Goal: Task Accomplishment & Management: Manage account settings

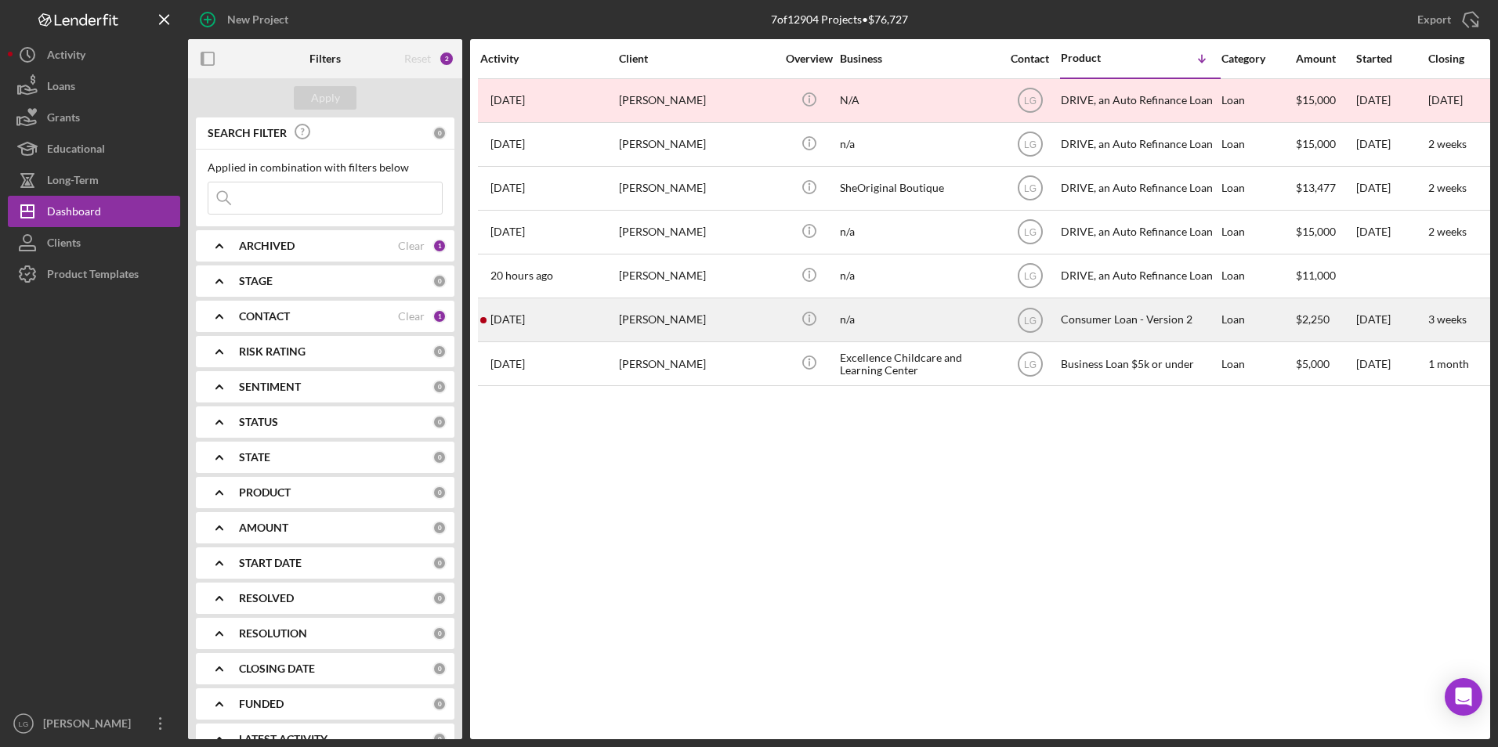
click at [655, 319] on div "[PERSON_NAME]" at bounding box center [697, 320] width 157 height 42
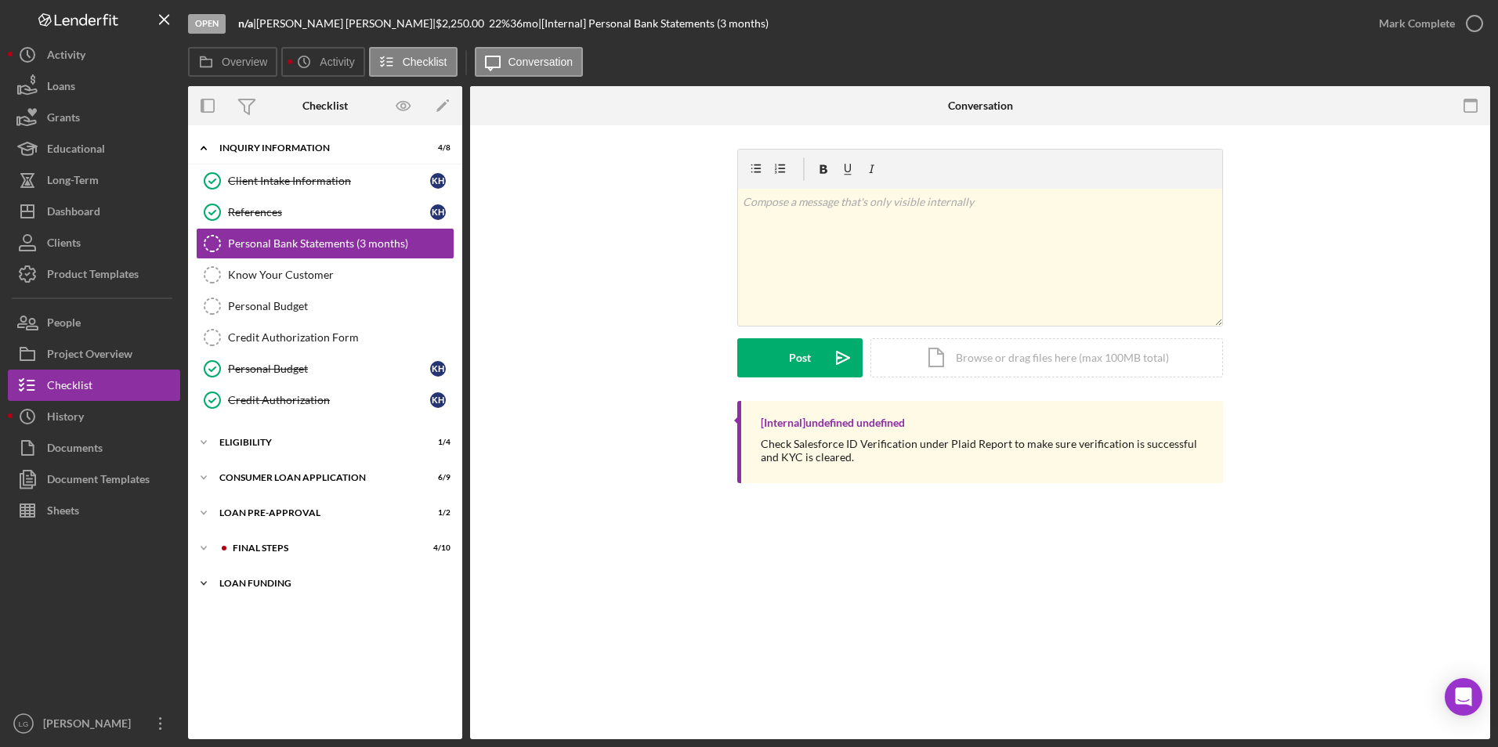
click at [229, 583] on div "Loan Funding" at bounding box center [330, 583] width 223 height 9
click at [233, 538] on div "Icon/Expander FINAL STEPS 4 / 10" at bounding box center [325, 548] width 274 height 31
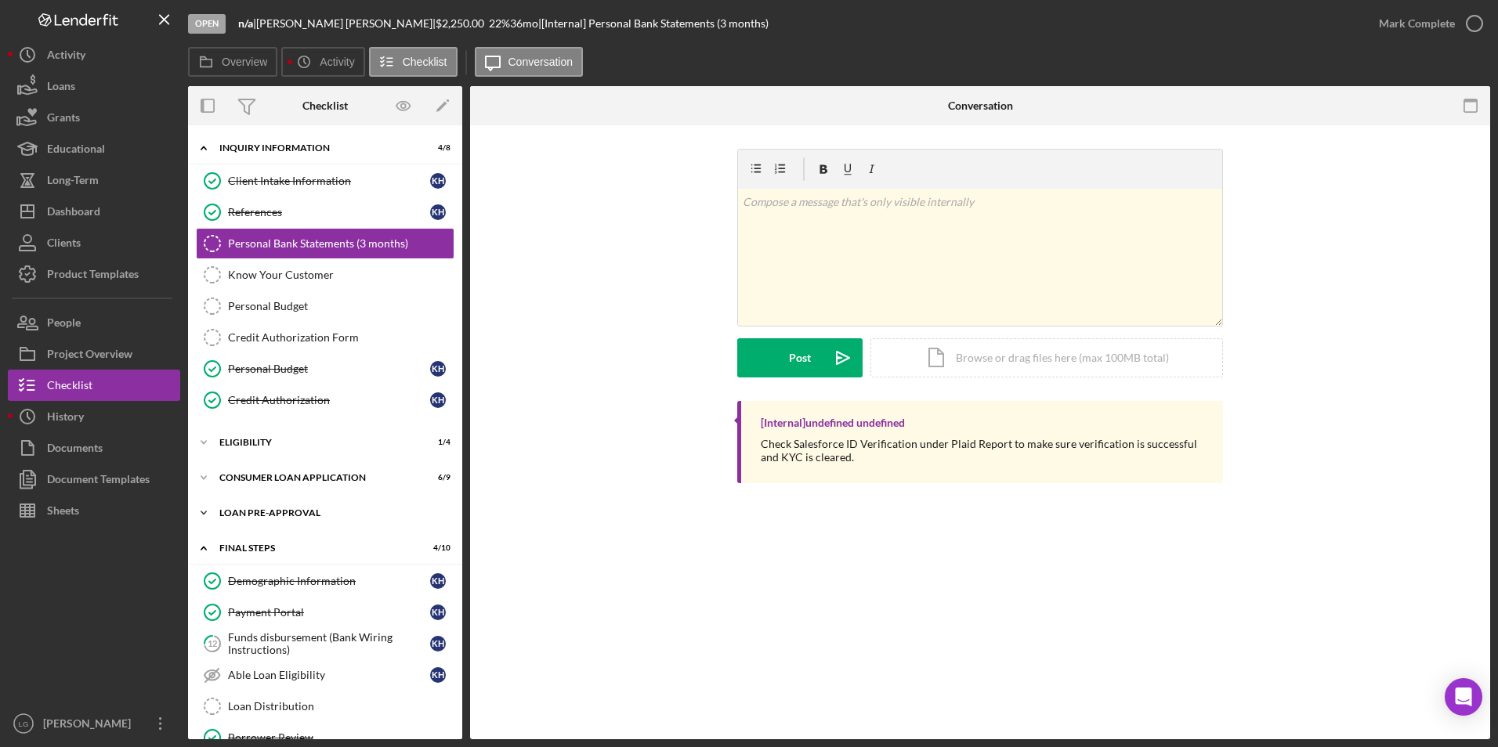
drag, startPoint x: 241, startPoint y: 515, endPoint x: 241, endPoint y: 483, distance: 31.3
click at [241, 513] on div "Loan Pre-Approval" at bounding box center [330, 512] width 223 height 9
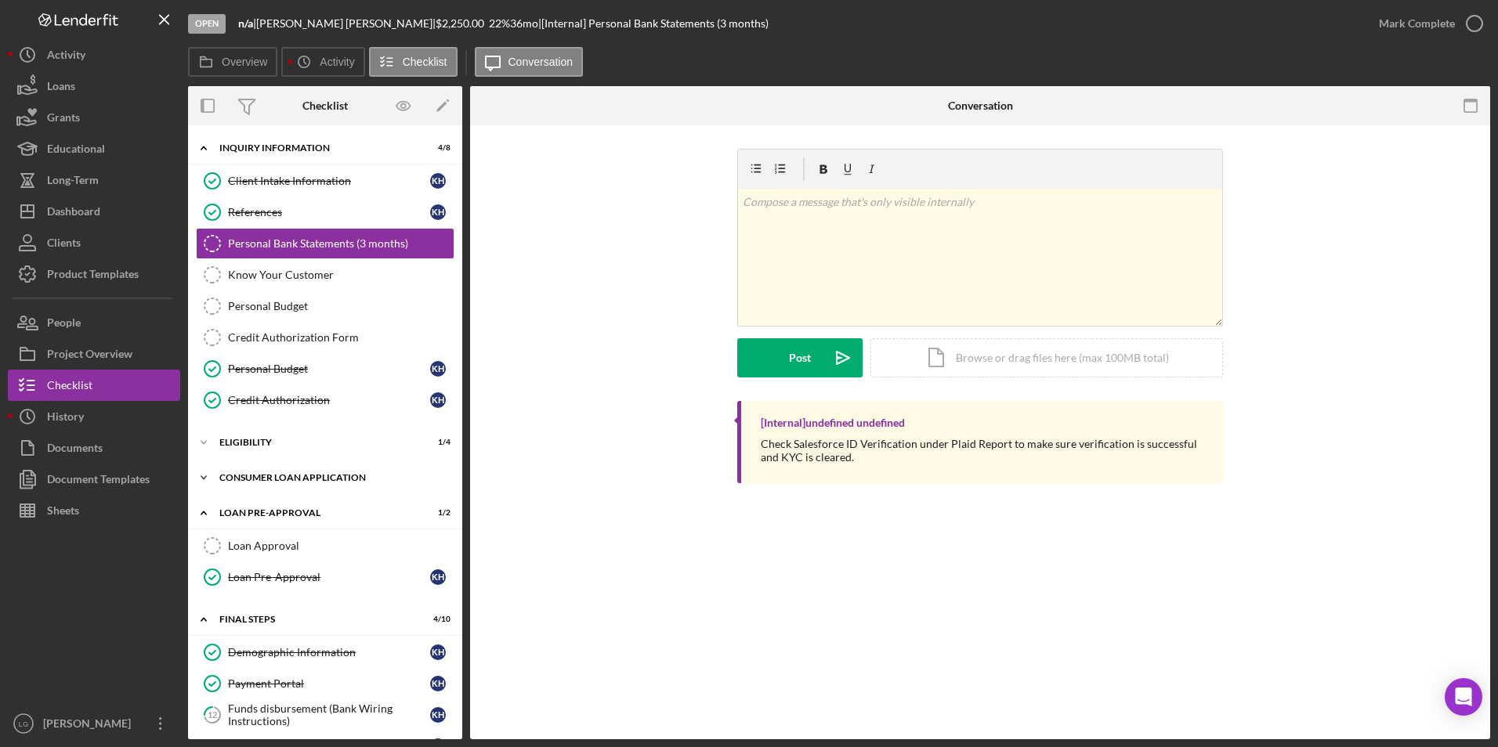
click at [241, 483] on div "Icon/Expander Consumer Loan Application 6 / 9" at bounding box center [325, 477] width 274 height 31
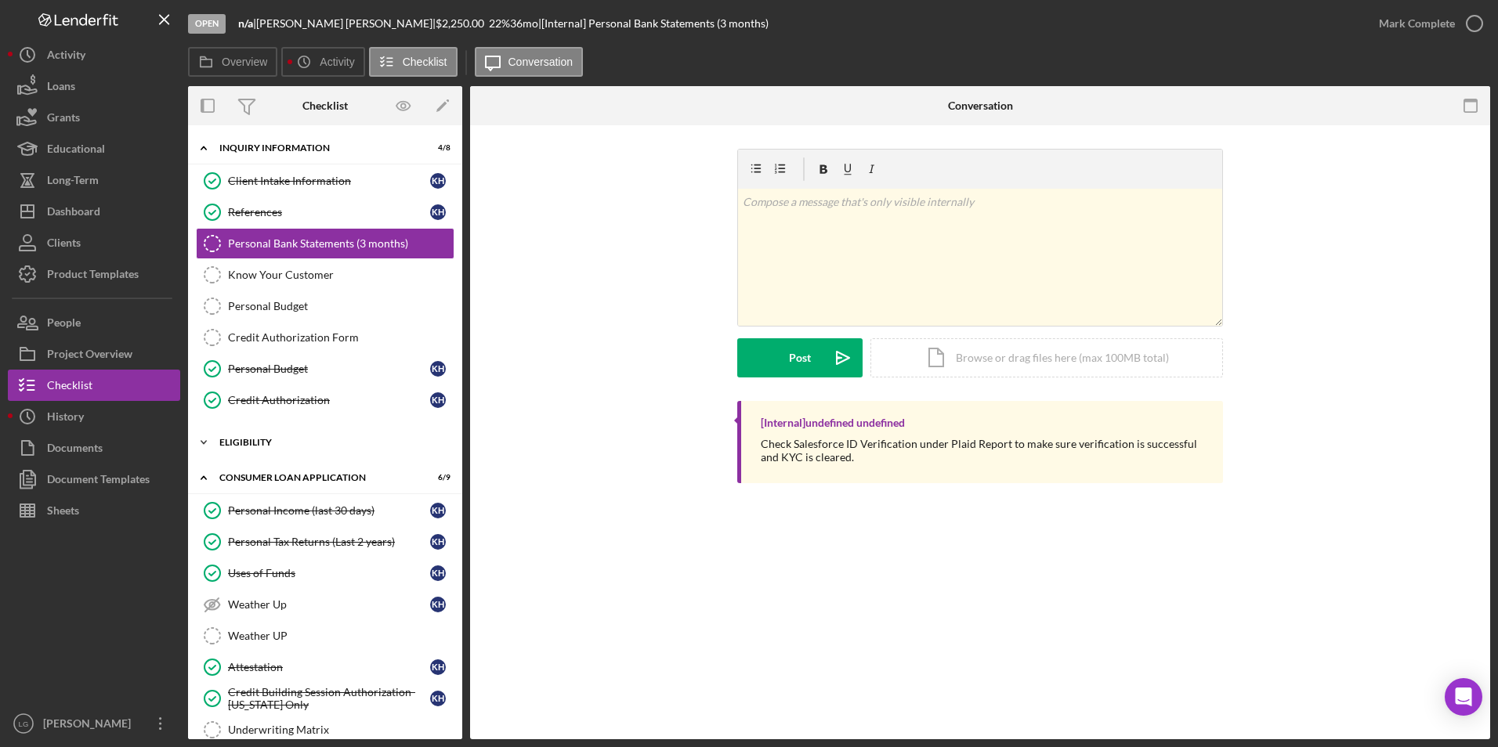
click at [239, 453] on div "Icon/Expander Eligibility 1 / 4" at bounding box center [325, 442] width 274 height 31
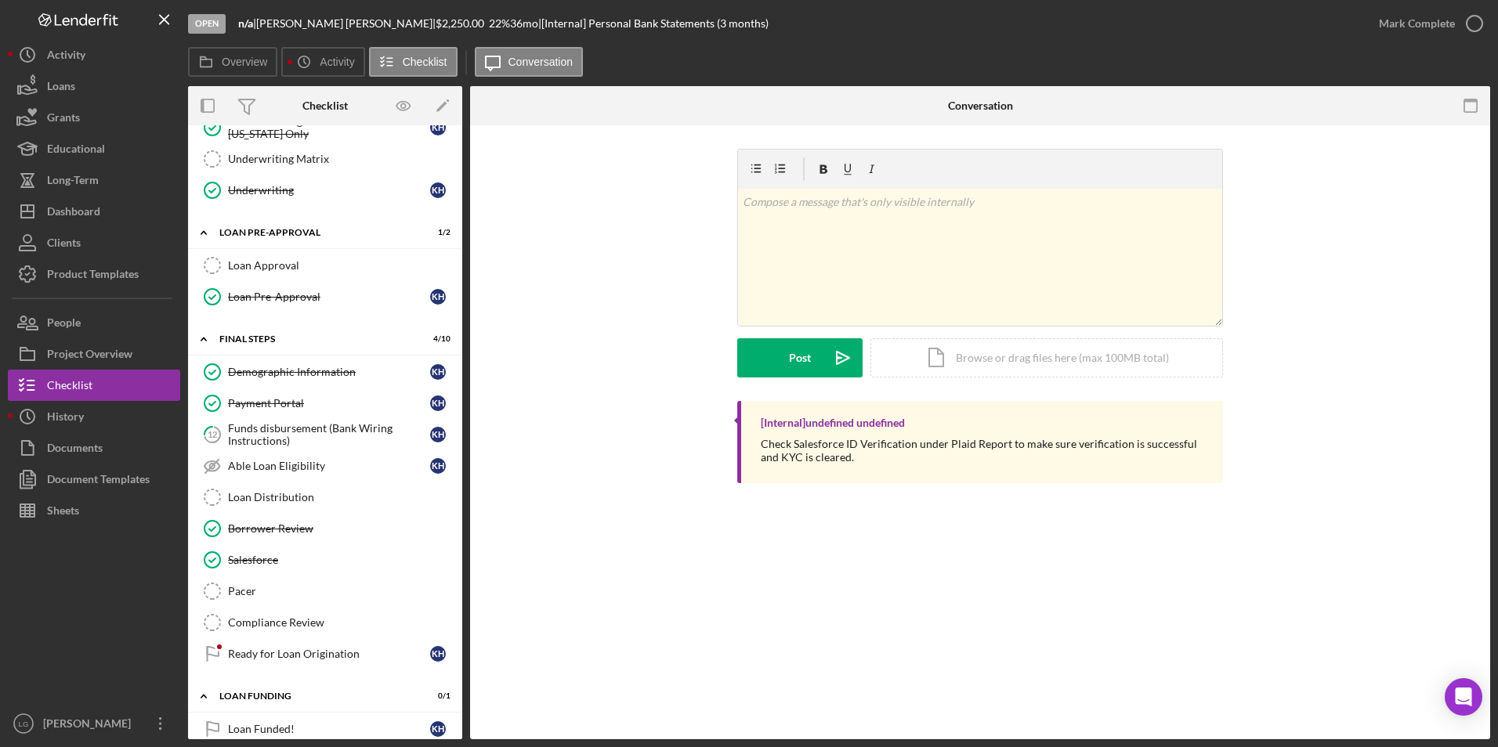
scroll to position [726, 0]
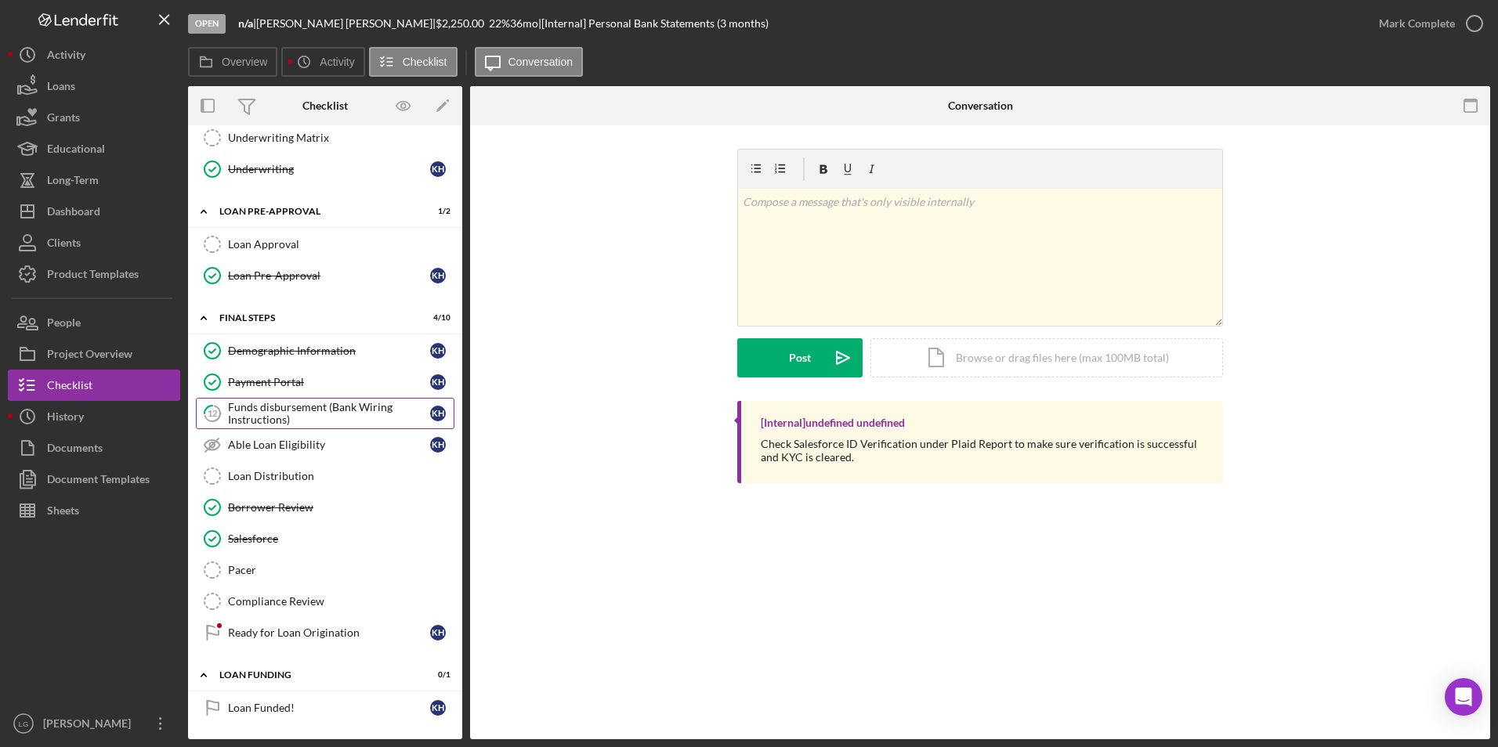
click at [281, 414] on div "Funds disbursement (Bank Wiring Instructions)" at bounding box center [329, 413] width 202 height 25
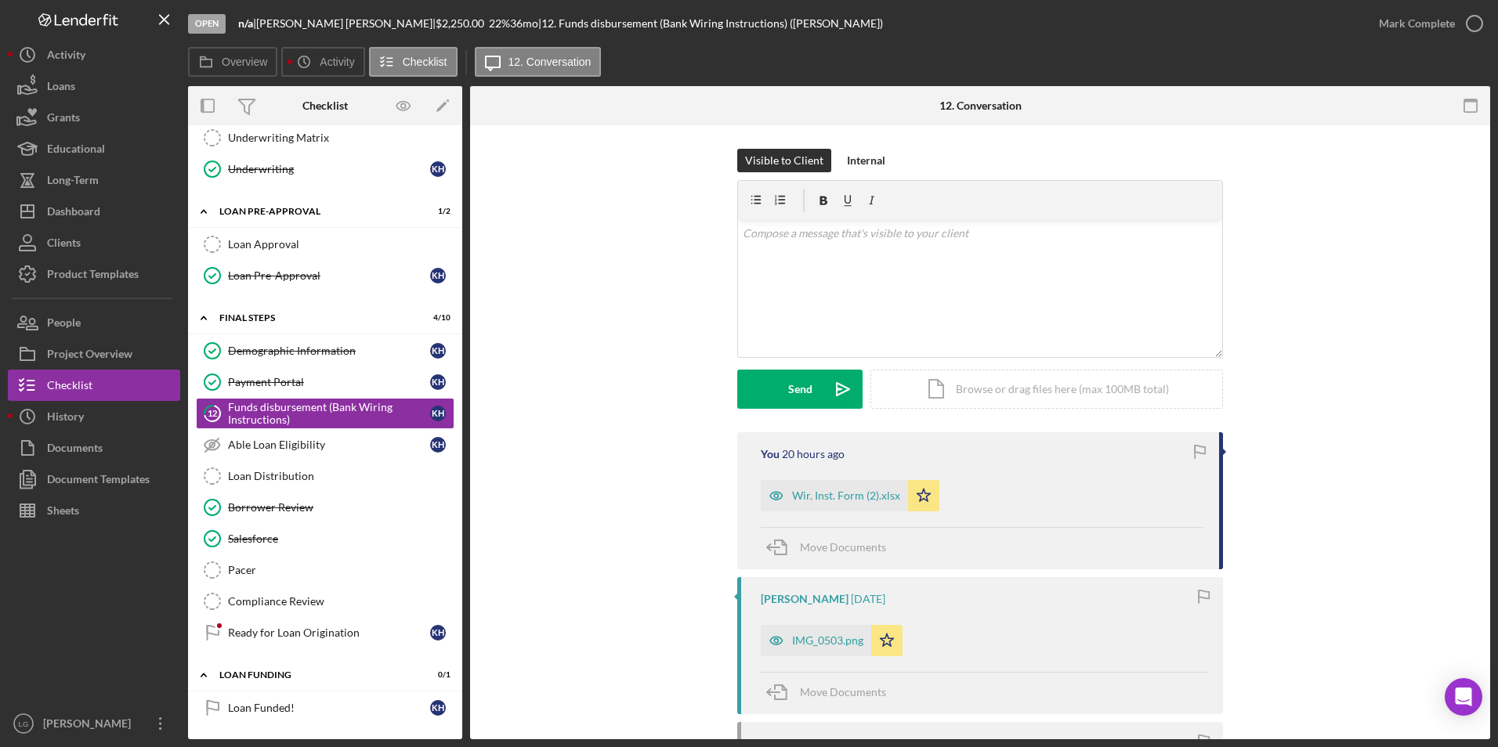
scroll to position [726, 0]
click at [802, 494] on div "Wir. Inst. Form (2).xlsx" at bounding box center [846, 496] width 108 height 13
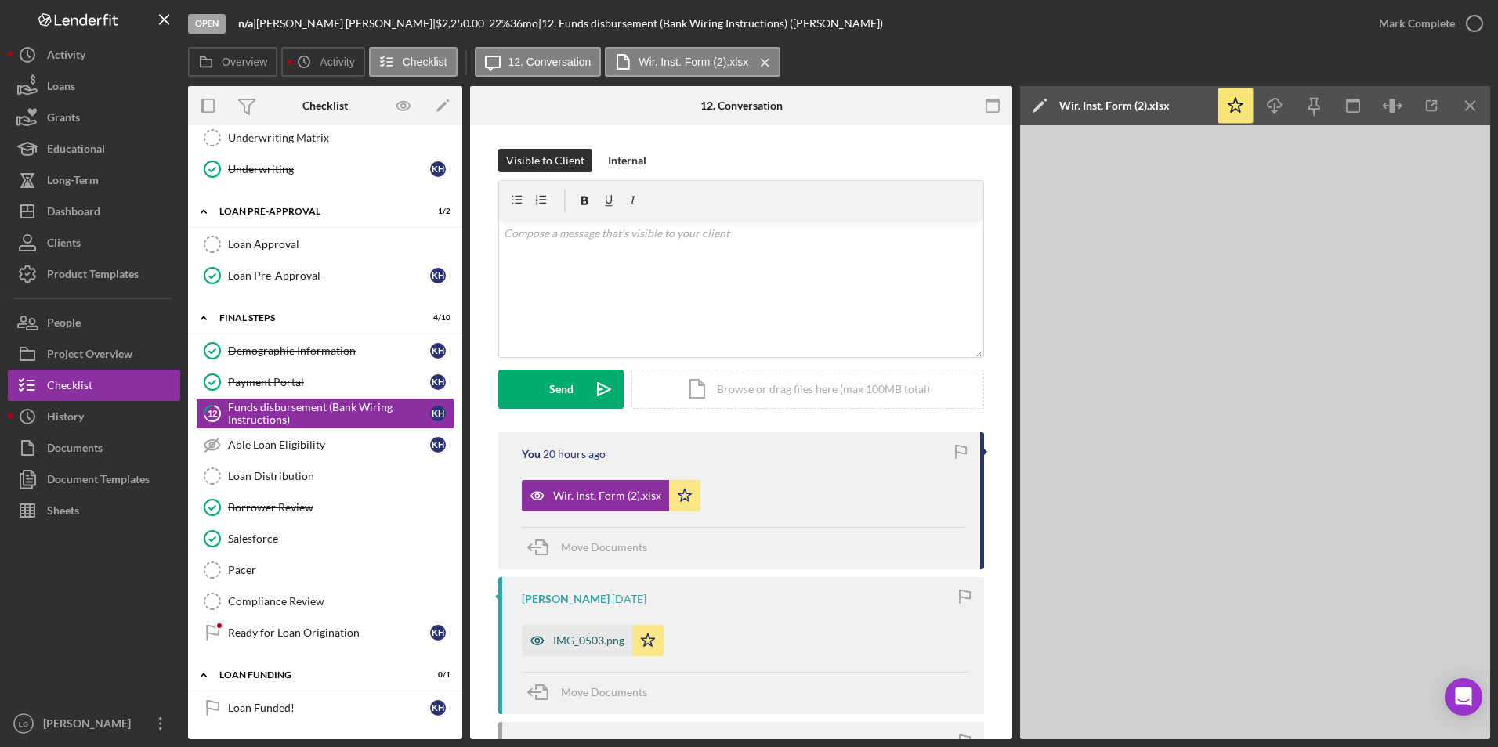
click at [570, 636] on div "IMG_0503.png" at bounding box center [588, 641] width 71 height 13
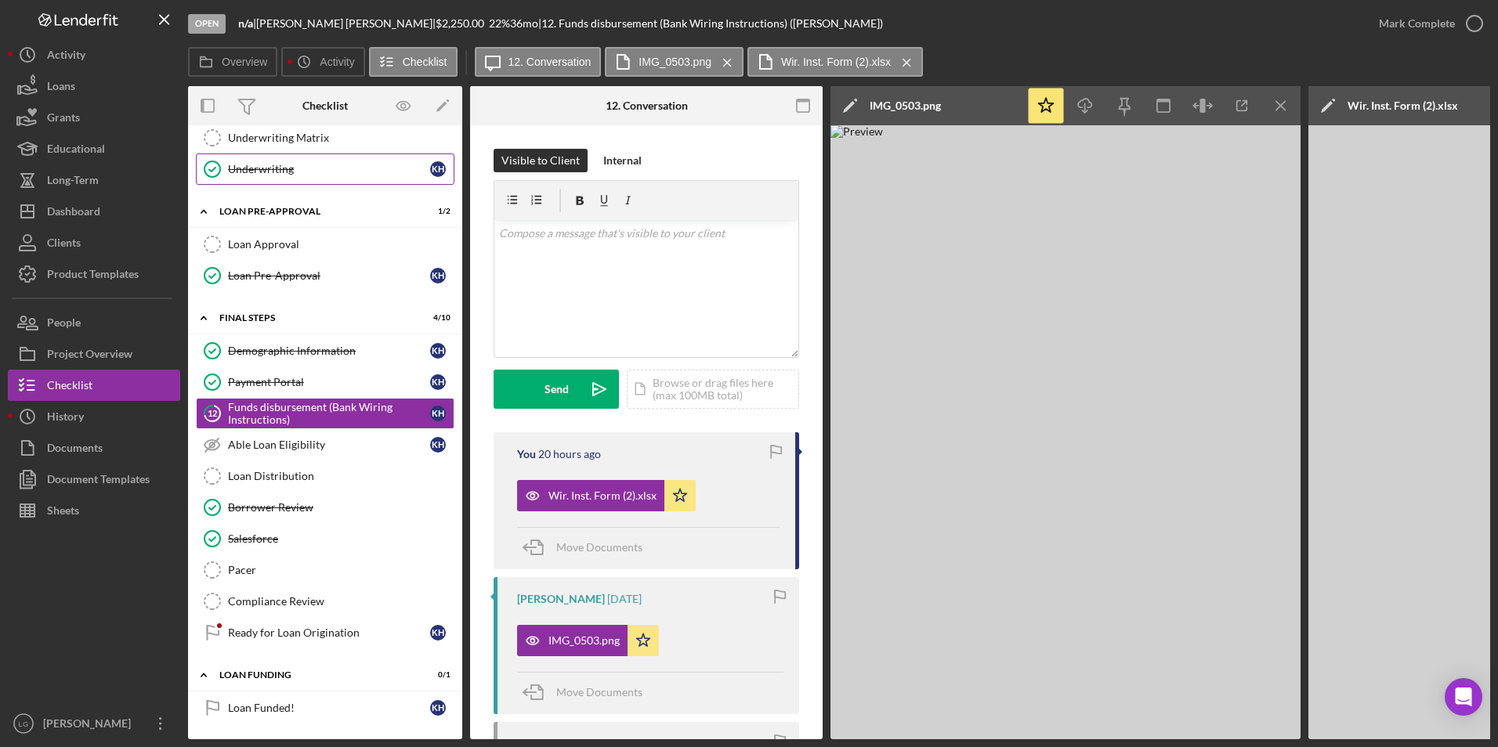
scroll to position [413, 0]
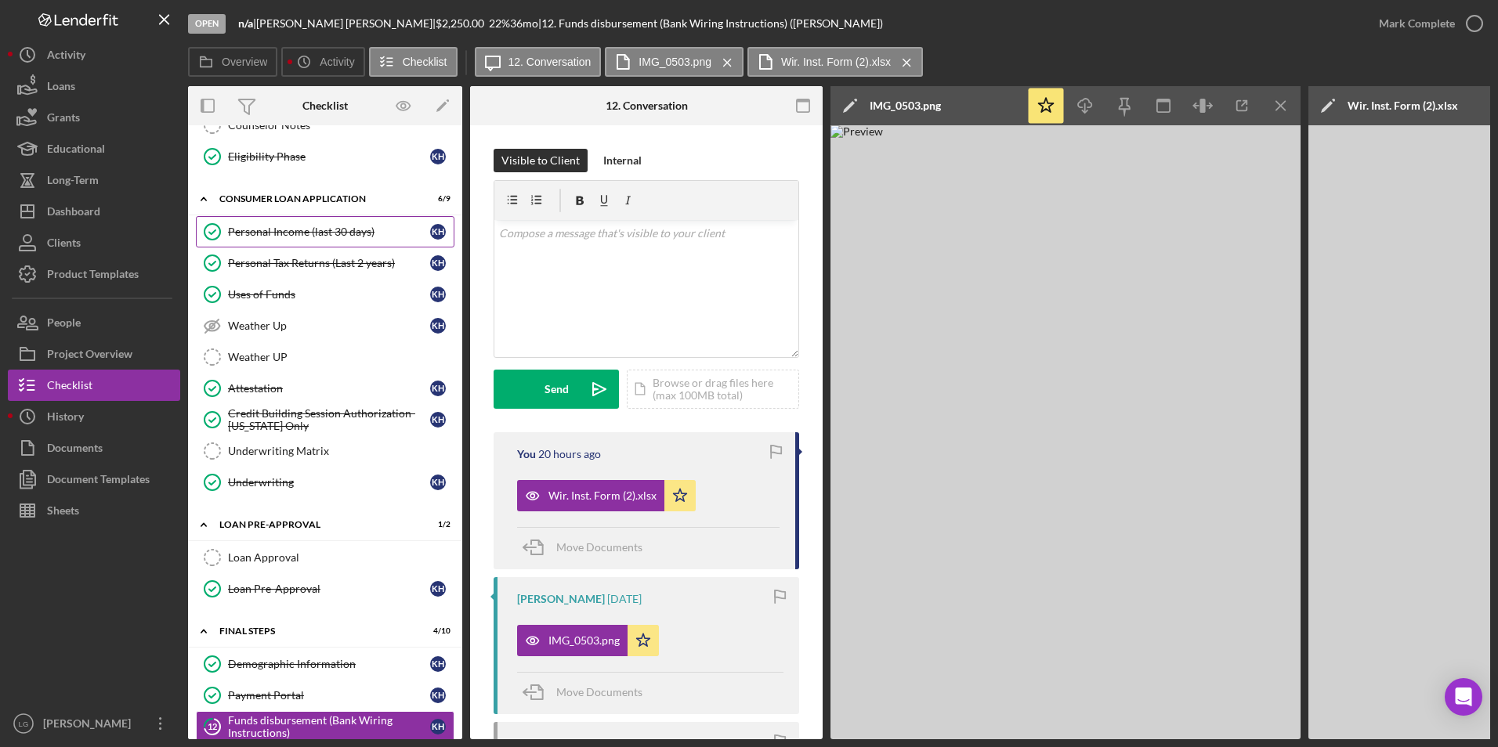
drag, startPoint x: 355, startPoint y: 226, endPoint x: 361, endPoint y: 233, distance: 9.4
click at [355, 226] on div "Personal Income (last 30 days)" at bounding box center [329, 232] width 202 height 13
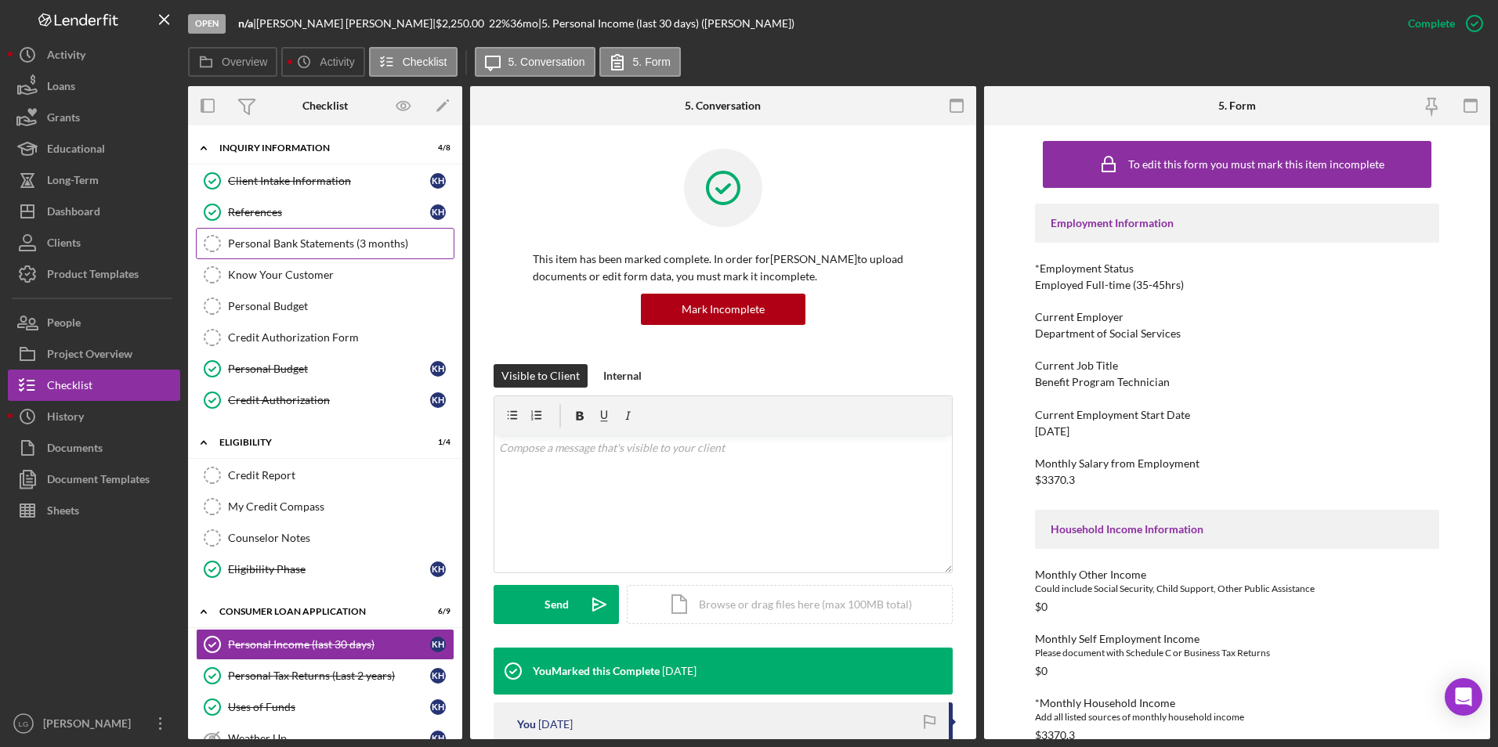
click at [340, 244] on div "Personal Bank Statements (3 months)" at bounding box center [341, 243] width 226 height 13
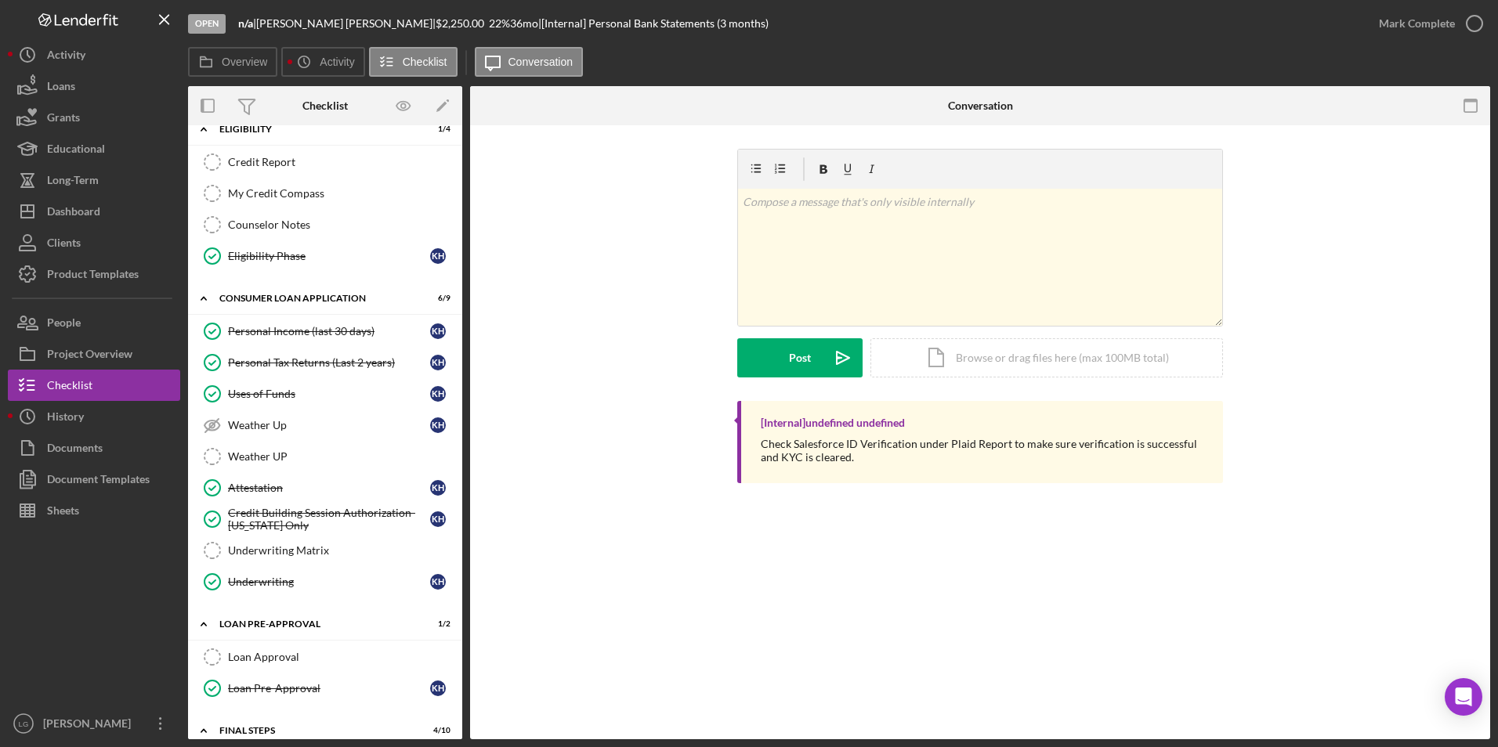
scroll to position [548, 0]
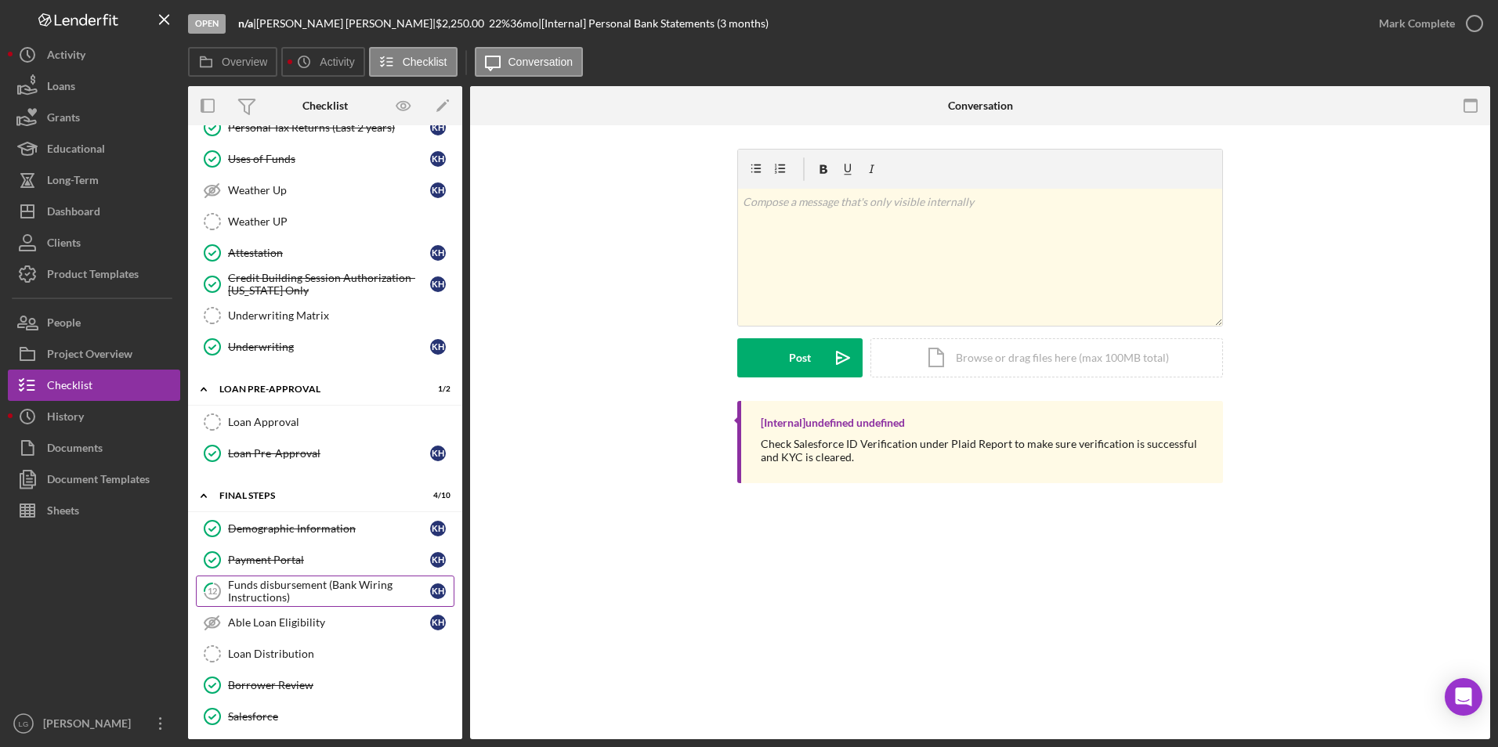
click at [272, 585] on div "Funds disbursement (Bank Wiring Instructions)" at bounding box center [329, 591] width 202 height 25
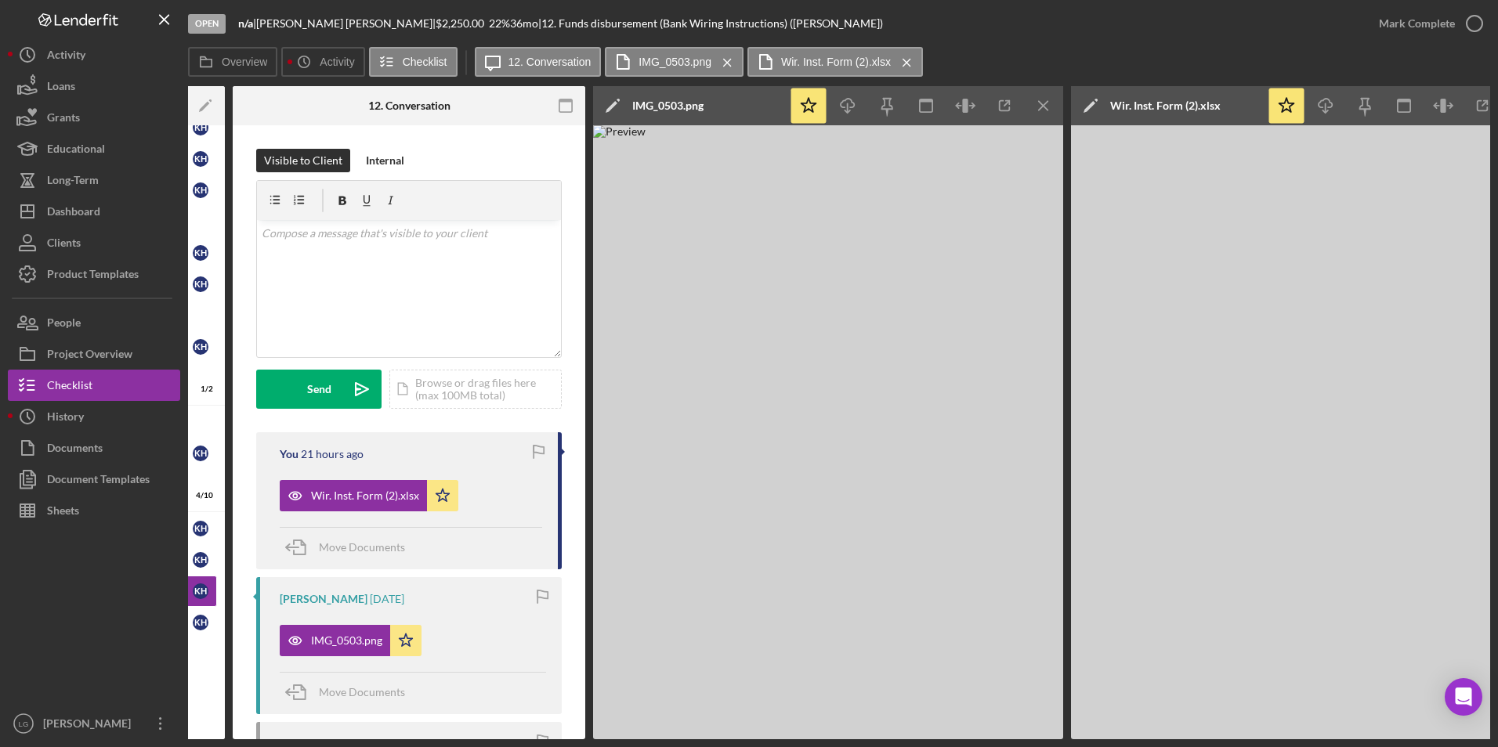
scroll to position [0, 241]
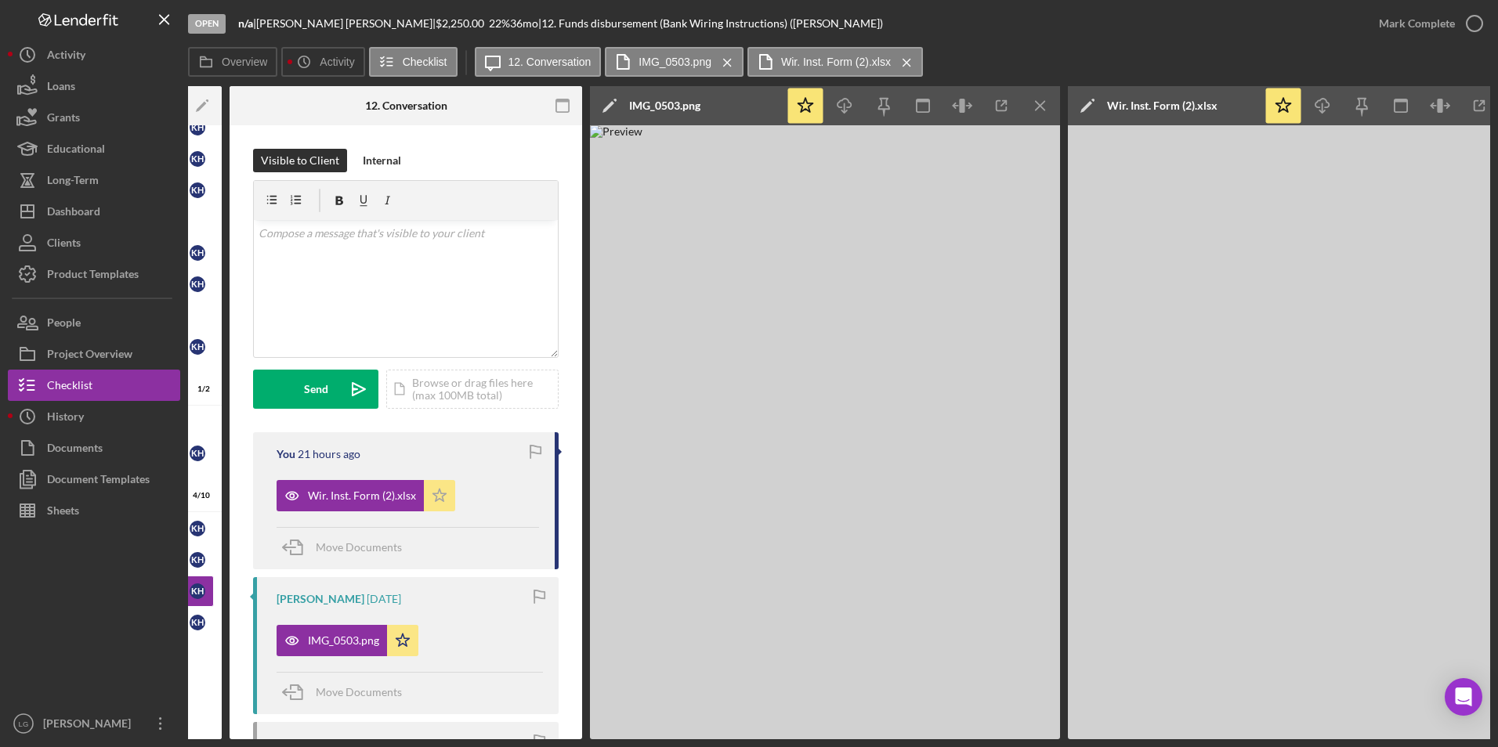
drag, startPoint x: 380, startPoint y: 497, endPoint x: 433, endPoint y: 490, distance: 53.7
click at [379, 496] on div "Wir. Inst. Form (2).xlsx" at bounding box center [362, 496] width 108 height 13
click at [323, 490] on div "Wir. Inst. Form (2).xlsx" at bounding box center [362, 496] width 108 height 13
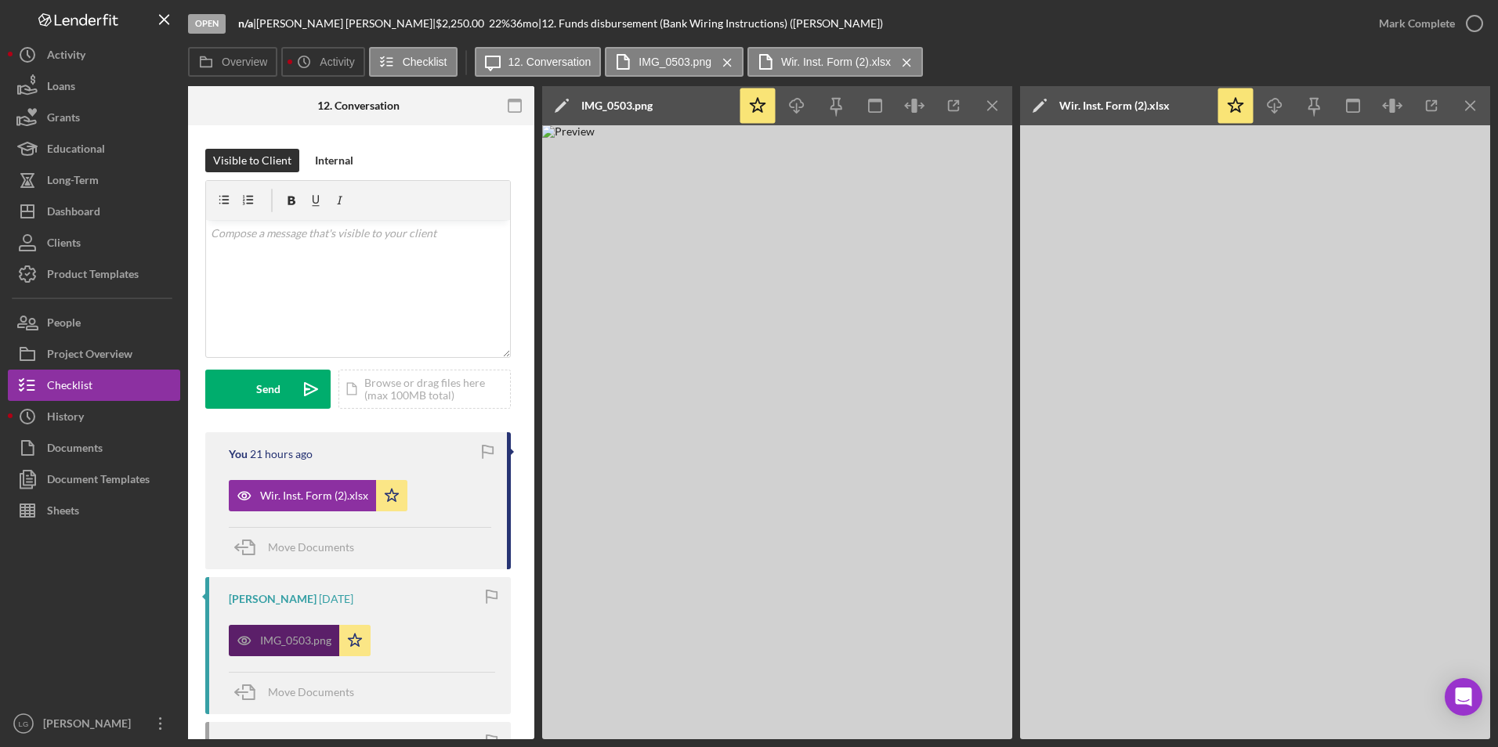
click at [299, 642] on div "IMG_0503.png" at bounding box center [295, 641] width 71 height 13
click at [315, 492] on div "Wir. Inst. Form (2).xlsx" at bounding box center [314, 496] width 108 height 13
click at [1470, 99] on icon "Icon/Menu Close" at bounding box center [1470, 106] width 35 height 35
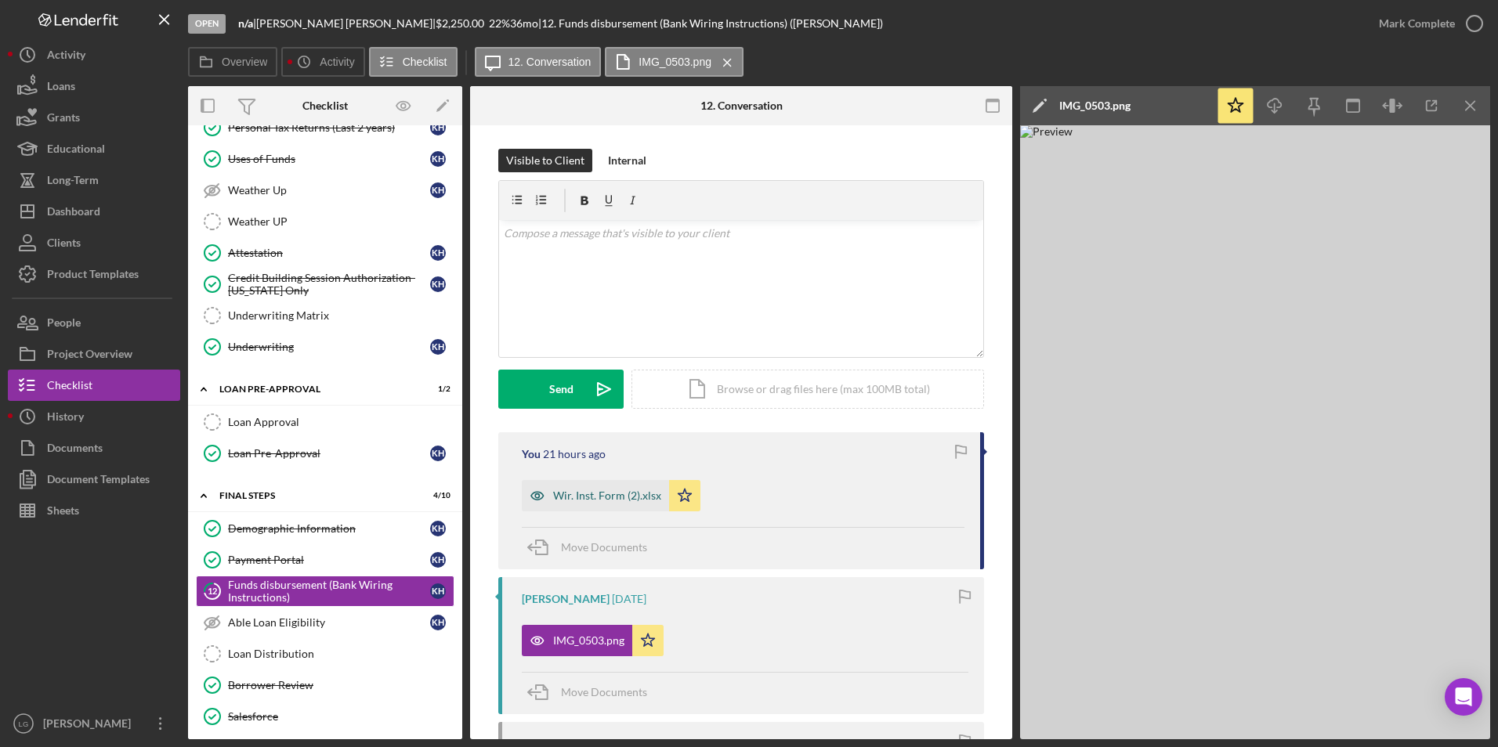
click at [588, 490] on div "Wir. Inst. Form (2).xlsx" at bounding box center [607, 496] width 108 height 13
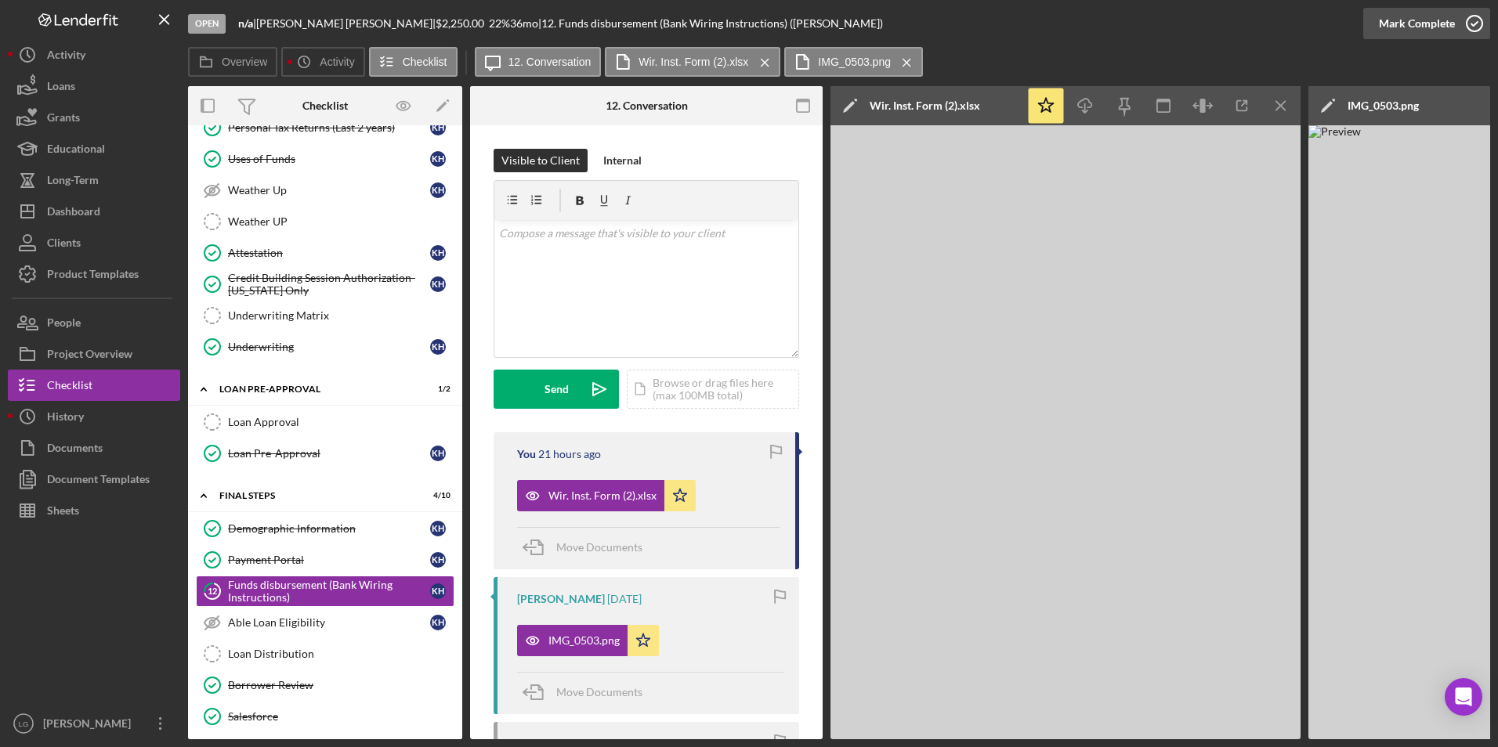
click at [1374, 20] on button "Mark Complete" at bounding box center [1426, 23] width 127 height 31
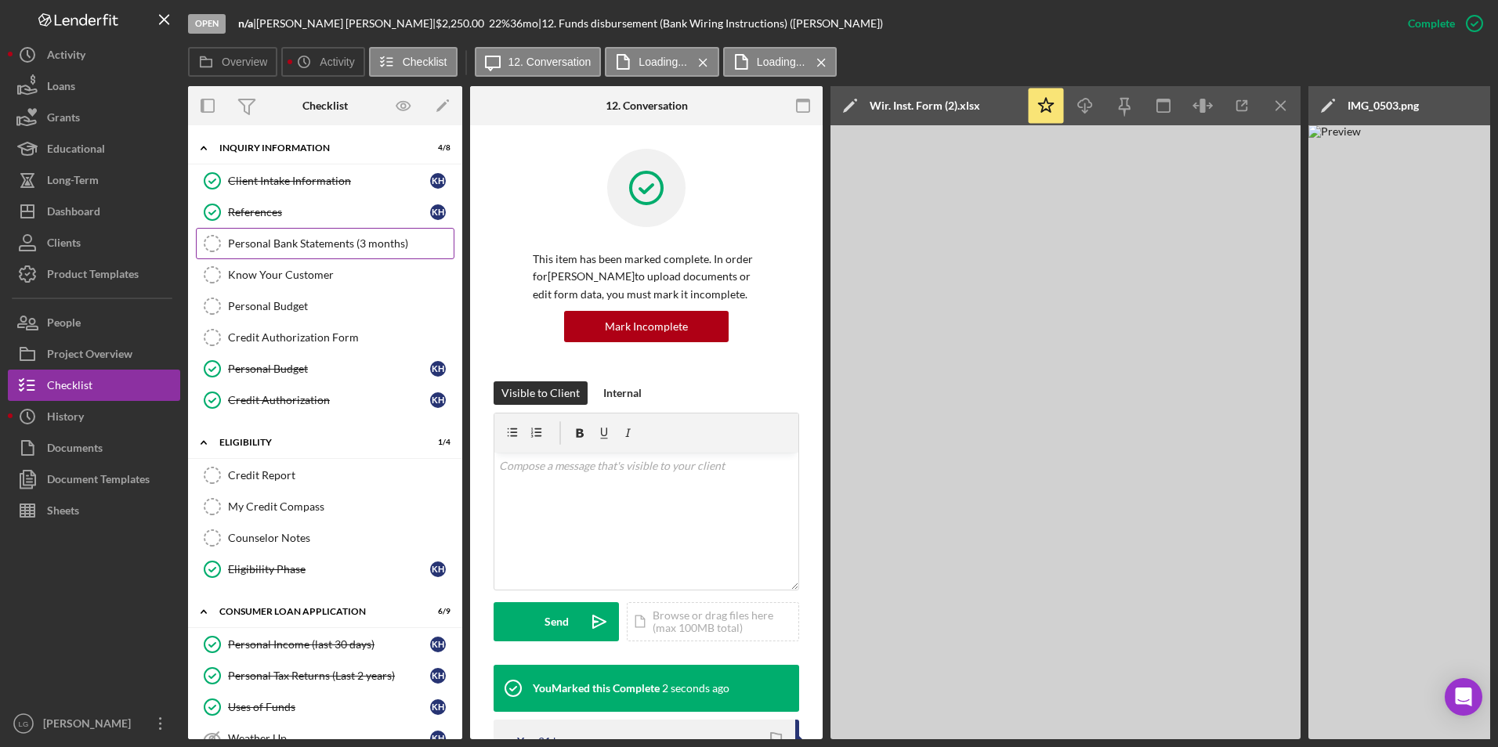
click at [344, 249] on div "Personal Bank Statements (3 months)" at bounding box center [341, 243] width 226 height 13
